Goal: Task Accomplishment & Management: Manage account settings

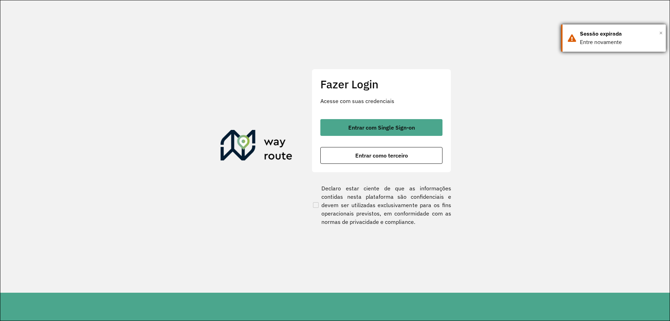
click at [661, 32] on span "×" at bounding box center [660, 33] width 3 height 10
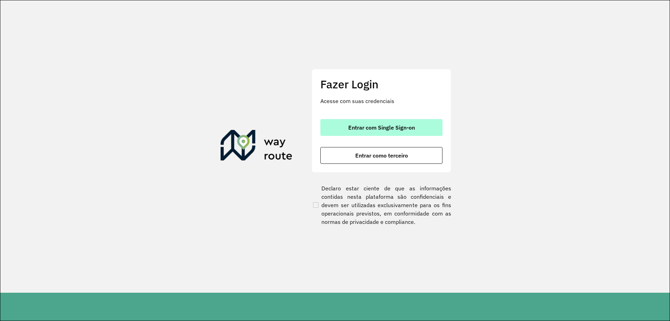
click at [364, 129] on span "Entrar com Single Sign-on" at bounding box center [381, 128] width 67 height 6
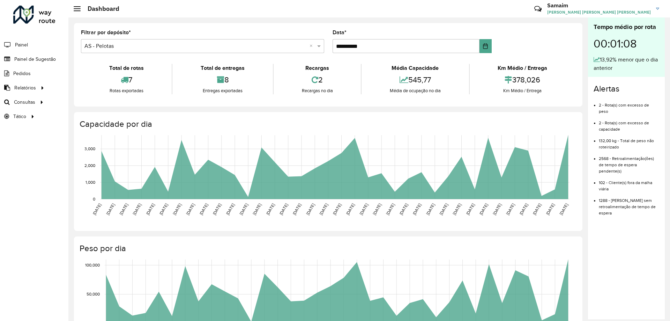
click at [650, 8] on h3 "Samaim" at bounding box center [599, 5] width 104 height 7
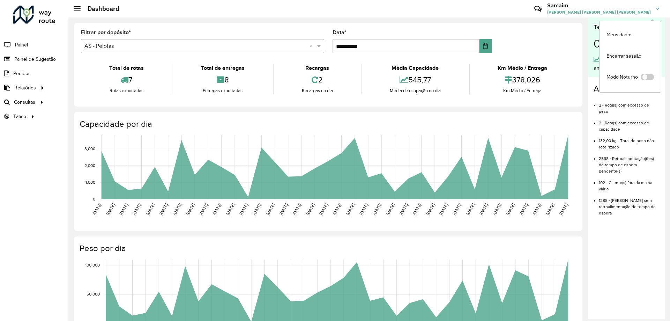
click at [584, 14] on span "[PERSON_NAME] [PERSON_NAME] [PERSON_NAME]" at bounding box center [599, 12] width 104 height 6
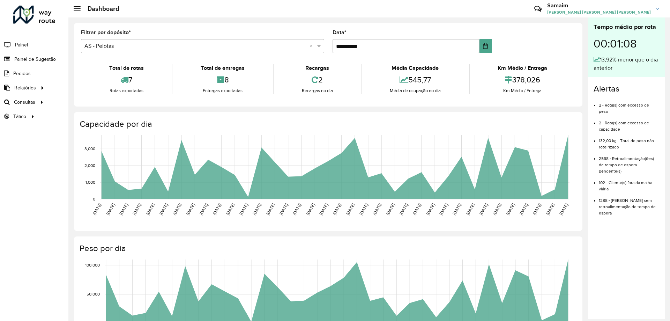
click at [623, 9] on span "[PERSON_NAME] [PERSON_NAME] [PERSON_NAME]" at bounding box center [599, 12] width 104 height 6
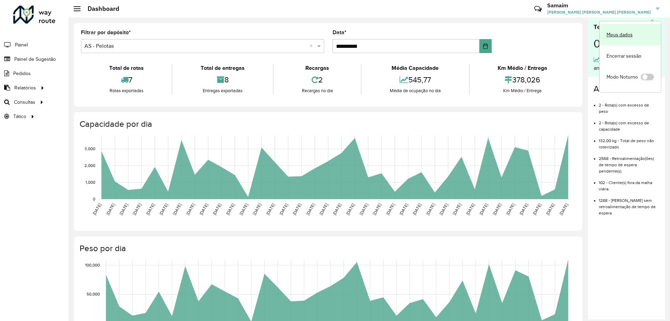
click at [612, 38] on link "Meus dados" at bounding box center [629, 34] width 61 height 21
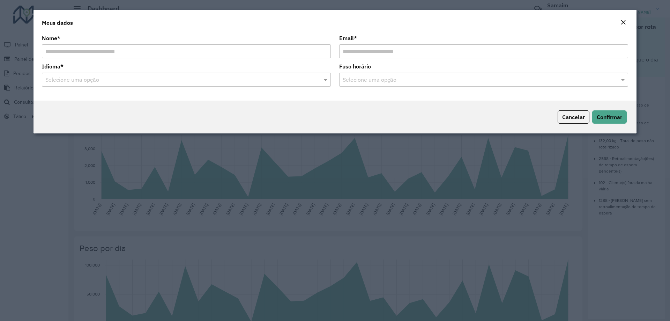
click at [622, 24] on em "Close" at bounding box center [623, 23] width 6 height 6
